Goal: Transaction & Acquisition: Purchase product/service

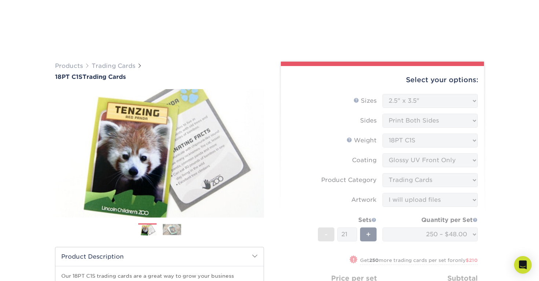
select select "2.50x3.50"
select select "c2f9bce9-36c2-409d-b101-c29d9d031e18"
select select "upload"
select select "250 – $48.00"
select select "f7cdf0bb-4f0d-4a12-bfed-4ea69d747644"
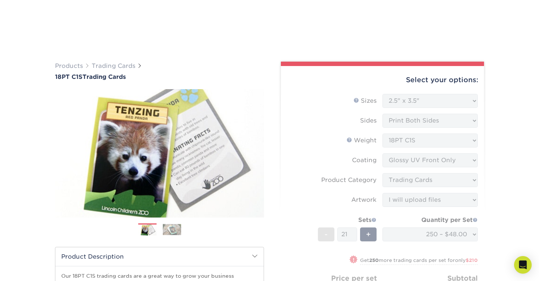
select select "285896"
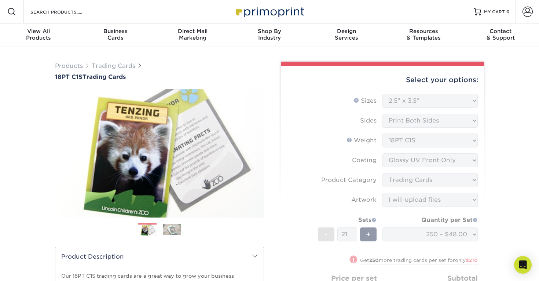
click at [446, 97] on form "Sizes Help Sizes Please Select 2.5" x 3.5" Sides Please Select 18PT C1S" at bounding box center [382, 220] width 191 height 252
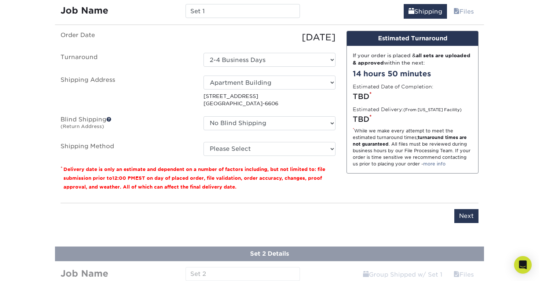
scroll to position [427, 0]
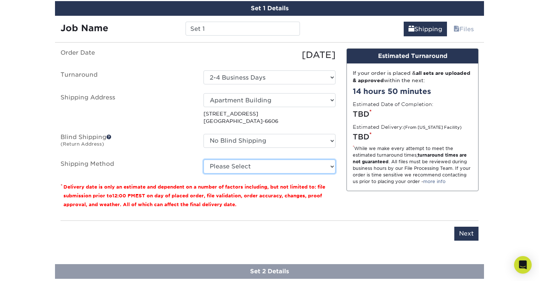
click at [290, 163] on select "Please Select Ground Shipping (+$42.27) 3 Day Shipping Service (+$58.28) 2 Day …" at bounding box center [269, 166] width 132 height 14
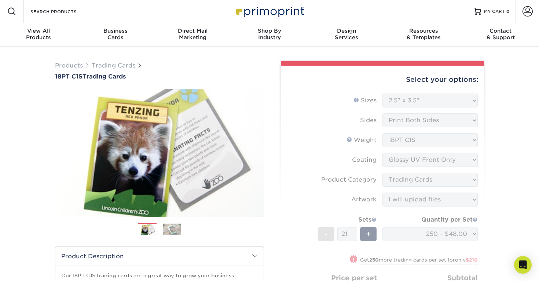
scroll to position [0, 0]
click at [457, 78] on div "Select your options:" at bounding box center [382, 80] width 191 height 28
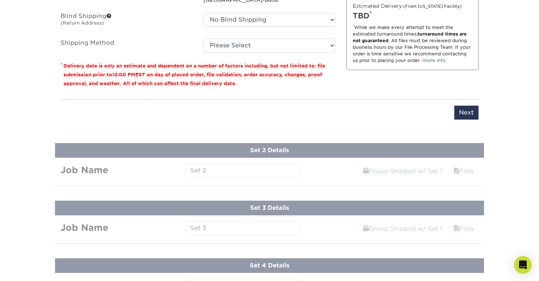
scroll to position [547, 0]
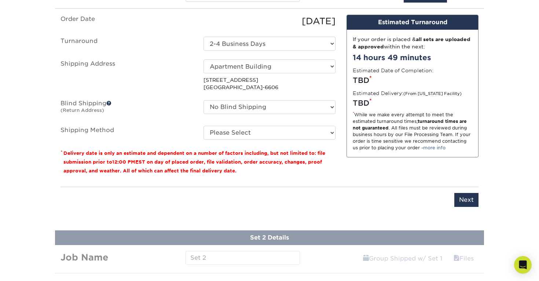
scroll to position [463, 0]
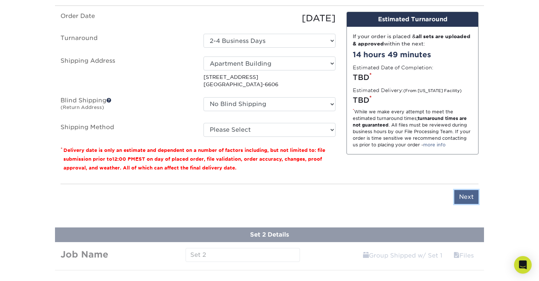
click at [461, 194] on input "Next" at bounding box center [466, 197] width 24 height 14
type input "Next"
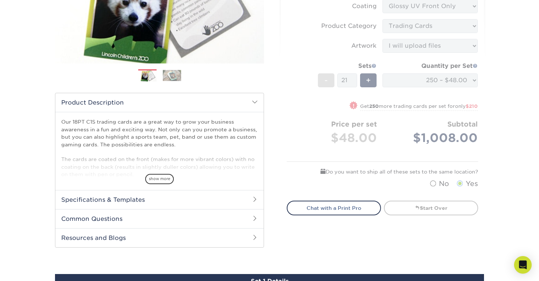
scroll to position [154, 0]
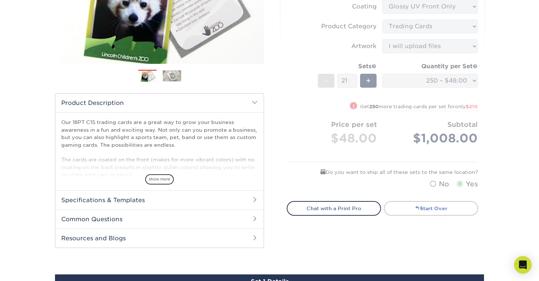
click at [442, 205] on link "Start Over" at bounding box center [431, 208] width 94 height 15
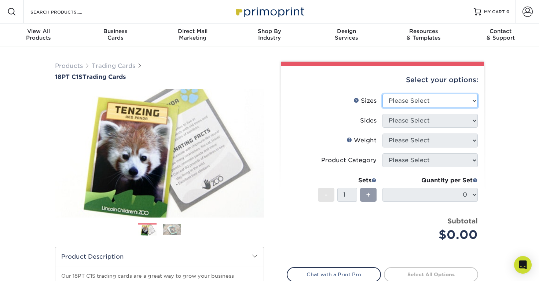
click at [422, 106] on select "Please Select 2.5" x 3.5"" at bounding box center [429, 101] width 95 height 14
select select "2.50x3.50"
click at [382, 94] on select "Please Select 2.5" x 3.5"" at bounding box center [429, 101] width 95 height 14
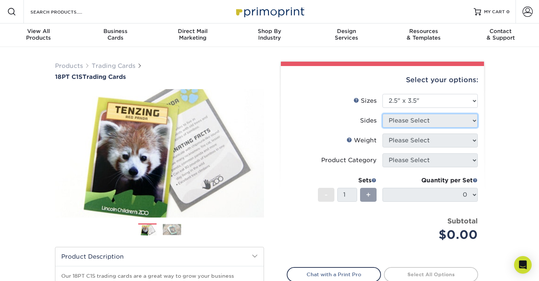
click at [424, 120] on select "Please Select" at bounding box center [429, 121] width 95 height 14
select select "13abbda7-1d64-4f25-8bb2-c179b224825d"
click at [382, 114] on select "Please Select Print Both Sides Print Front Only" at bounding box center [429, 121] width 95 height 14
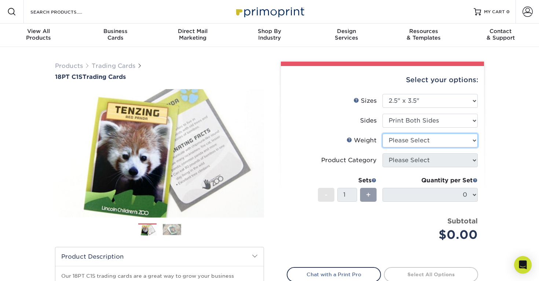
click at [425, 137] on select "Please Select 18PT C1S" at bounding box center [429, 140] width 95 height 14
select select "18PTC1S"
click at [382, 133] on select "Please Select 18PT C1S" at bounding box center [429, 140] width 95 height 14
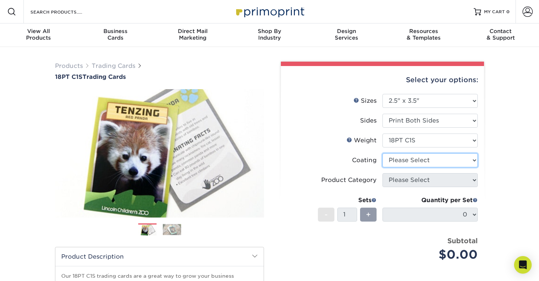
click at [425, 159] on select at bounding box center [429, 160] width 95 height 14
click at [382, 153] on select at bounding box center [429, 160] width 95 height 14
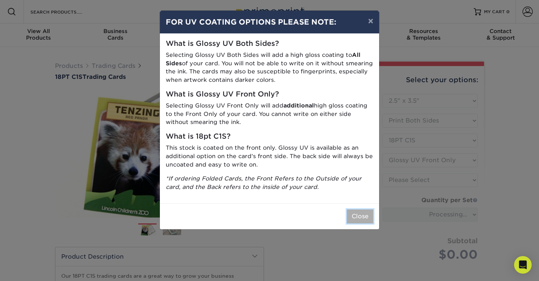
click at [361, 217] on button "Close" at bounding box center [360, 216] width 26 height 14
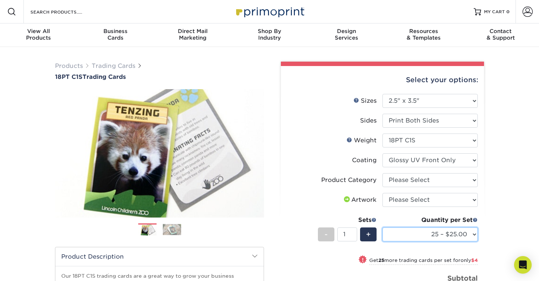
click at [417, 230] on select "25 – $25.00 50 – $29.00 75 – $37.00 100 – $41.00 250 – $48.00 500 – $58.00 1000…" at bounding box center [429, 234] width 95 height 14
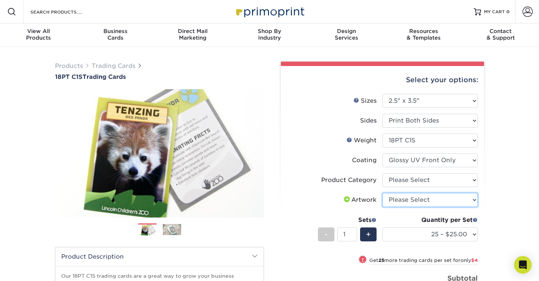
click at [447, 198] on select "Please Select I will upload files I need a design - $100" at bounding box center [429, 200] width 95 height 14
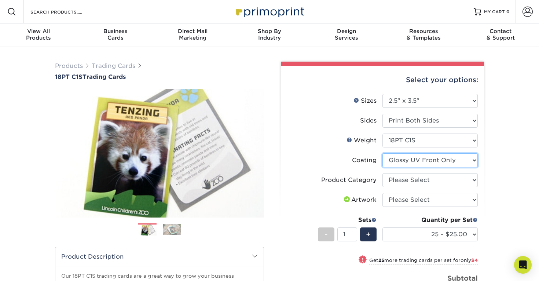
click at [443, 160] on select at bounding box center [429, 160] width 95 height 14
click at [382, 153] on select at bounding box center [429, 160] width 95 height 14
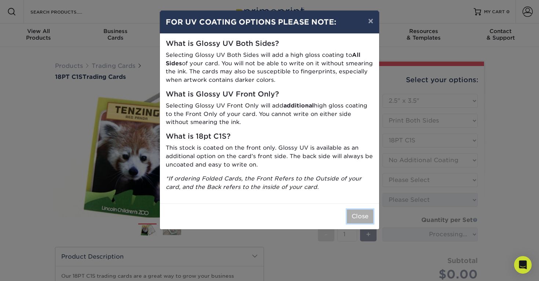
click at [350, 218] on button "Close" at bounding box center [360, 216] width 26 height 14
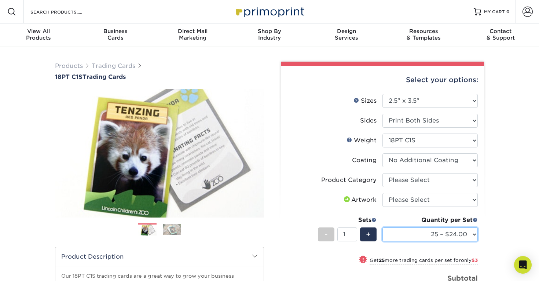
click at [457, 233] on select "25 – $24.00 50 – $27.00 75 – $35.00 100 – $39.00 250 – $45.00 500 – $55.00 1000…" at bounding box center [429, 234] width 95 height 14
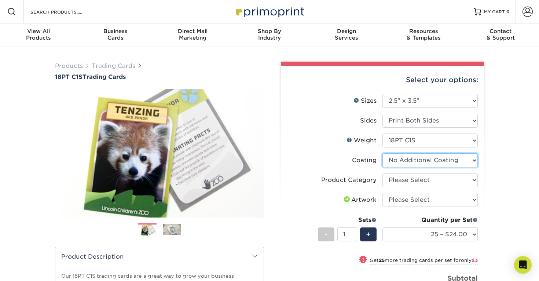
click at [438, 161] on select at bounding box center [429, 160] width 95 height 14
select select "1e8116af-acfc-44b1-83dc-8181aa338834"
click at [382, 153] on select at bounding box center [429, 160] width 95 height 14
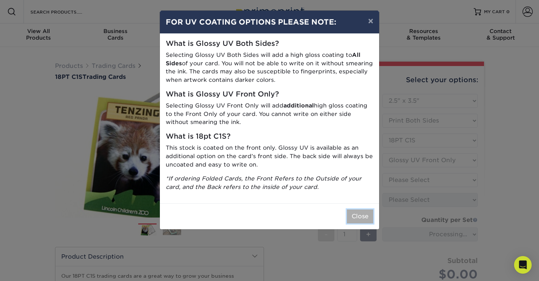
click at [353, 218] on button "Close" at bounding box center [360, 216] width 26 height 14
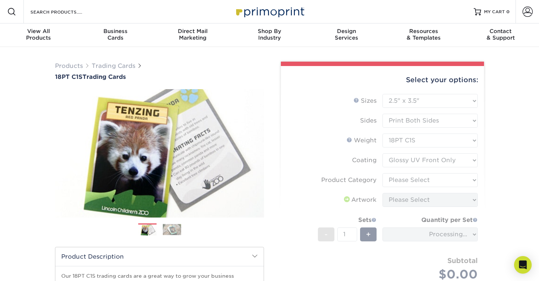
click at [499, 213] on div "Products Trading Cards 18PT C1S Trading Cards Previous Next show more" at bounding box center [269, 239] width 539 height 384
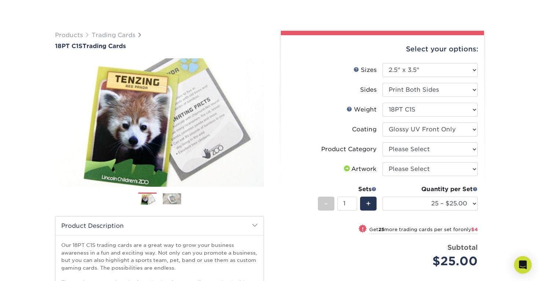
scroll to position [43, 0]
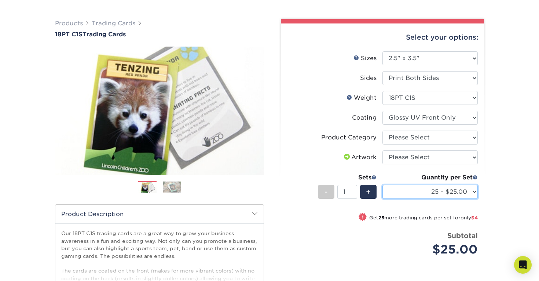
click at [461, 193] on select "25 – $25.00 50 – $29.00 75 – $37.00 100 – $41.00 250 – $48.00 500 – $58.00 1000…" at bounding box center [429, 192] width 95 height 14
click at [436, 192] on select "25 – $25.00 50 – $29.00 75 – $37.00 100 – $41.00 250 – $48.00 500 – $58.00 1000…" at bounding box center [429, 192] width 95 height 14
select select "250 – $48.00"
click at [382, 185] on select "25 – $25.00 50 – $29.00 75 – $37.00 100 – $41.00 250 – $48.00 500 – $58.00 1000…" at bounding box center [429, 192] width 95 height 14
click at [353, 192] on input "1" at bounding box center [346, 192] width 19 height 14
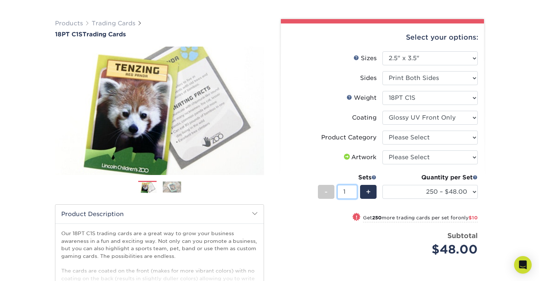
click at [347, 190] on input "1" at bounding box center [346, 192] width 19 height 14
type input "24"
click at [518, 159] on div "Products Trading Cards 18PT C1S Trading Cards Previous Next show more" at bounding box center [269, 196] width 539 height 384
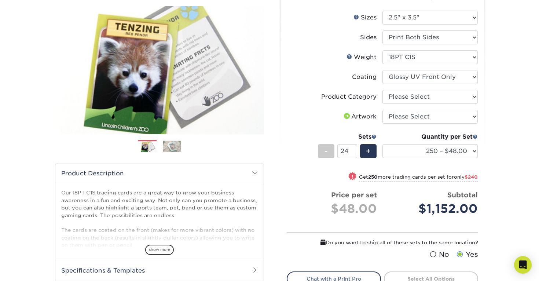
scroll to position [130, 0]
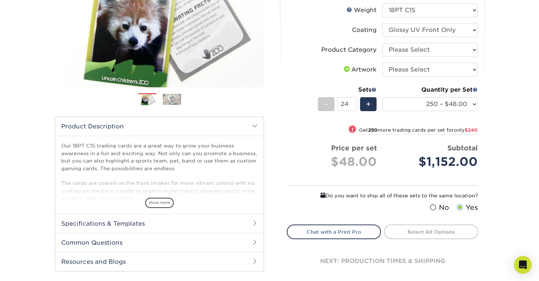
click at [288, 146] on div "Price per set $48.00" at bounding box center [334, 157] width 95 height 28
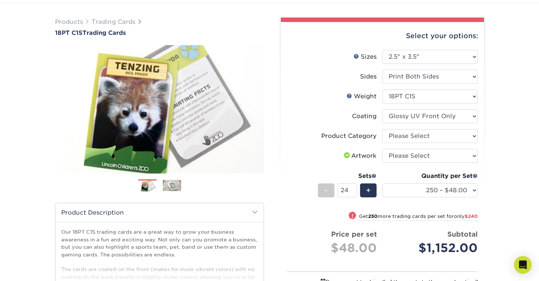
scroll to position [0, 0]
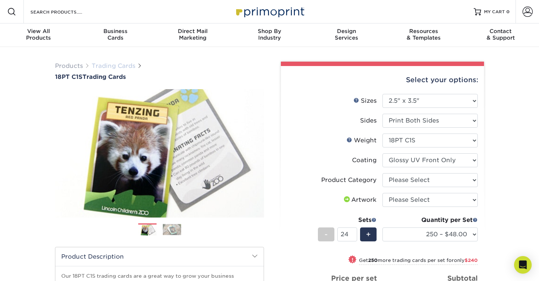
click at [120, 67] on link "Trading Cards" at bounding box center [114, 65] width 44 height 7
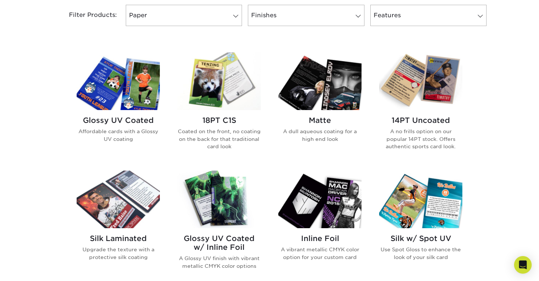
scroll to position [317, 0]
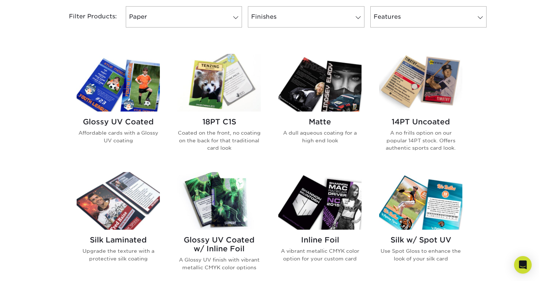
click at [132, 92] on img at bounding box center [118, 83] width 83 height 58
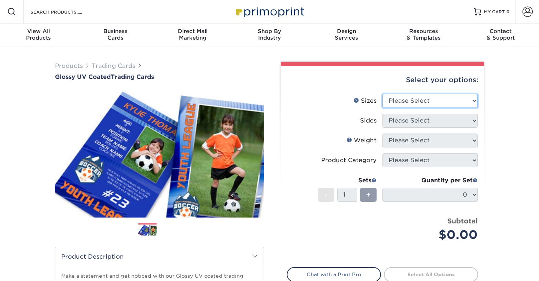
click at [397, 103] on select "Please Select 2.5" x 3.5"" at bounding box center [429, 101] width 95 height 14
select select "2.50x3.50"
click at [382, 94] on select "Please Select 2.5" x 3.5"" at bounding box center [429, 101] width 95 height 14
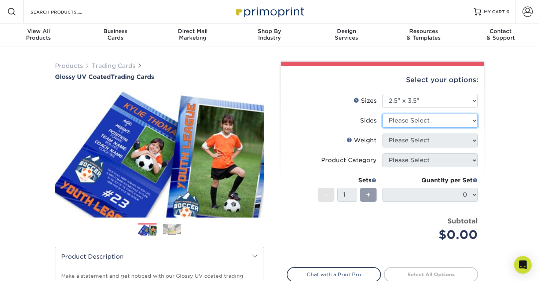
click at [405, 118] on select "Please Select Print Both Sides Print Front Only" at bounding box center [429, 121] width 95 height 14
select select "13abbda7-1d64-4f25-8bb2-c179b224825d"
click at [382, 114] on select "Please Select Print Both Sides Print Front Only" at bounding box center [429, 121] width 95 height 14
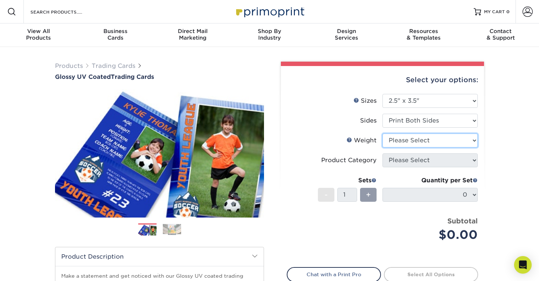
click at [412, 139] on select "Please Select 16PT 14PT 18PT C1S" at bounding box center [429, 140] width 95 height 14
click at [425, 141] on select "Please Select 16PT 14PT 18PT C1S" at bounding box center [429, 140] width 95 height 14
select select "18PTC1S"
click at [382, 133] on select "Please Select 16PT 14PT 18PT C1S" at bounding box center [429, 140] width 95 height 14
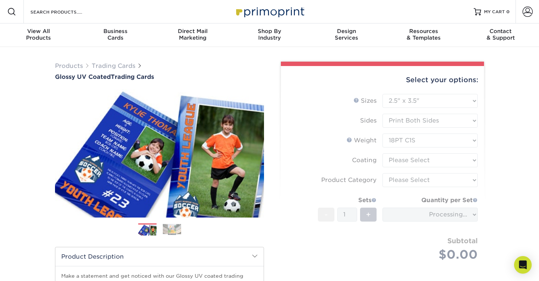
click at [446, 140] on form "Sizes Help Sizes Please Select 2.5" x 3.5" Sides Please Select 16PT - 1" at bounding box center [382, 186] width 191 height 184
click at [486, 149] on div "Select your options: Sizes Help Sizes Please Select 2.5" x 3.5" Sides - 1" at bounding box center [379, 240] width 220 height 356
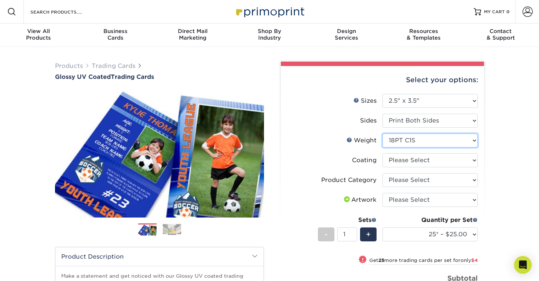
click at [461, 141] on select "Please Select 16PT 14PT 18PT C1S" at bounding box center [429, 140] width 95 height 14
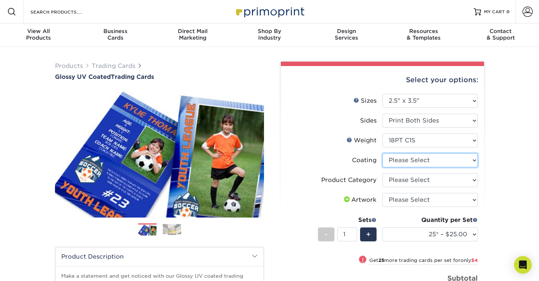
click at [444, 160] on select at bounding box center [429, 160] width 95 height 14
select select "1e8116af-acfc-44b1-83dc-8181aa338834"
click at [382, 153] on select at bounding box center [429, 160] width 95 height 14
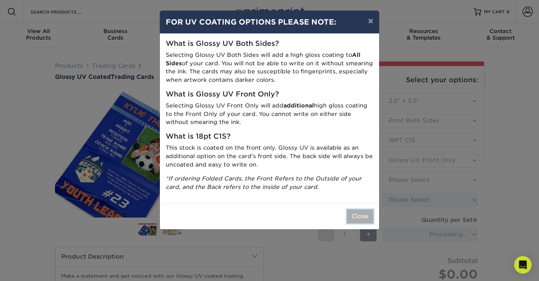
click at [362, 215] on button "Close" at bounding box center [360, 216] width 26 height 14
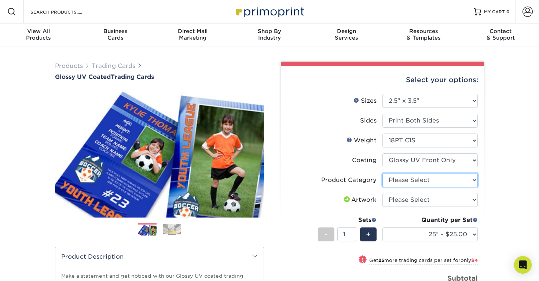
click at [426, 179] on select "Please Select Trading Cards" at bounding box center [429, 180] width 95 height 14
select select "c2f9bce9-36c2-409d-b101-c29d9d031e18"
click at [382, 173] on select "Please Select Trading Cards" at bounding box center [429, 180] width 95 height 14
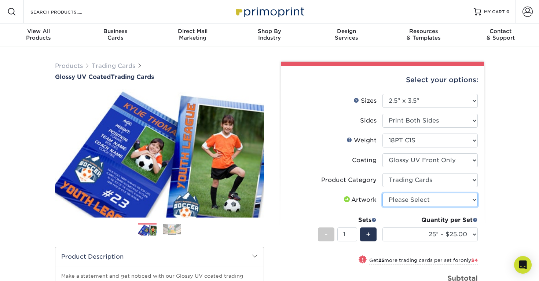
click at [455, 195] on select "Please Select I will upload files I need a design - $100" at bounding box center [429, 200] width 95 height 14
select select "upload"
click at [382, 193] on select "Please Select I will upload files I need a design - $100" at bounding box center [429, 200] width 95 height 14
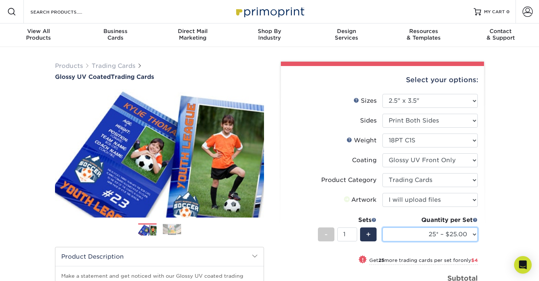
click at [458, 235] on select "25* – $25.00 50* – $29.00 75* – $37.00 100* – $41.00 250* – $48.00 500 – $58.00…" at bounding box center [429, 234] width 95 height 14
select select "250* – $48.00"
click at [382, 227] on select "25* – $25.00 50* – $29.00 75* – $37.00 100* – $41.00 250* – $48.00 500 – $58.00…" at bounding box center [429, 234] width 95 height 14
click at [498, 199] on div "Products Trading Cards Glossy UV Coated Trading Cards Previous Next /" at bounding box center [269, 242] width 539 height 391
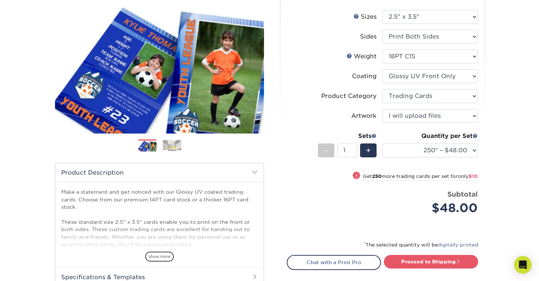
scroll to position [84, 0]
click at [350, 148] on input "1" at bounding box center [346, 151] width 19 height 14
type input "24"
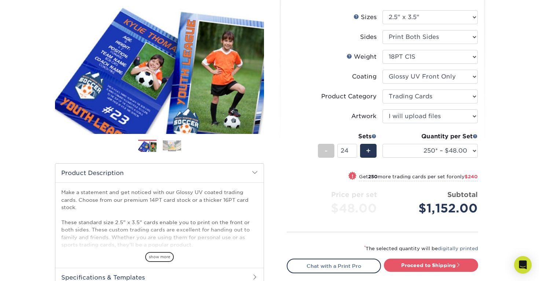
click at [516, 151] on div "Products Trading Cards Glossy UV Coated Trading Cards Previous Next /" at bounding box center [269, 158] width 539 height 391
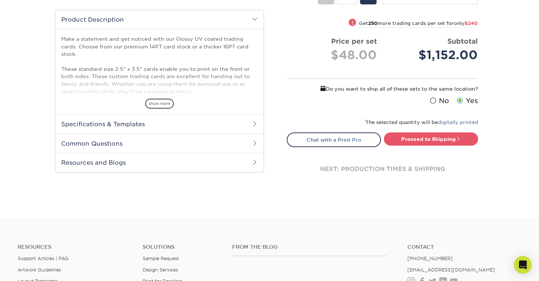
scroll to position [270, 0]
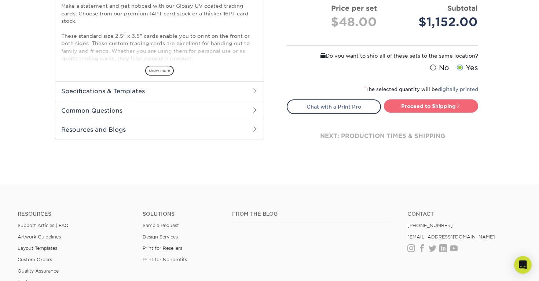
click at [440, 104] on link "Proceed to Shipping" at bounding box center [431, 105] width 94 height 13
type input "Set 1"
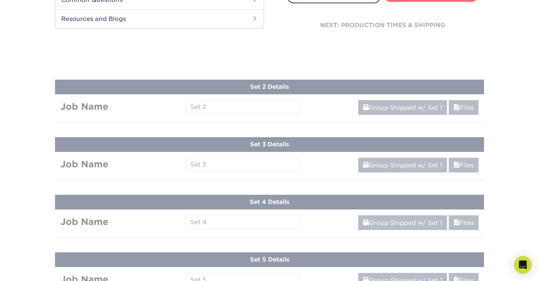
select select "f7cdf0bb-4f0d-4a12-bfed-4ea69d747644"
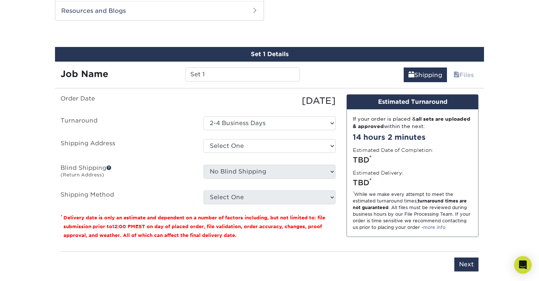
scroll to position [388, 0]
click at [259, 141] on select "Select One Apartment Building + Add New Address - Login" at bounding box center [269, 146] width 132 height 14
select select "285896"
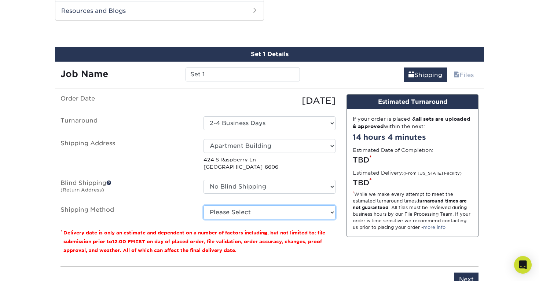
click at [259, 210] on select "Please Select Ground Shipping (+$43.95) 3 Day Shipping Service (+$61.84) 2 Day …" at bounding box center [269, 212] width 132 height 14
